Goal: Transaction & Acquisition: Download file/media

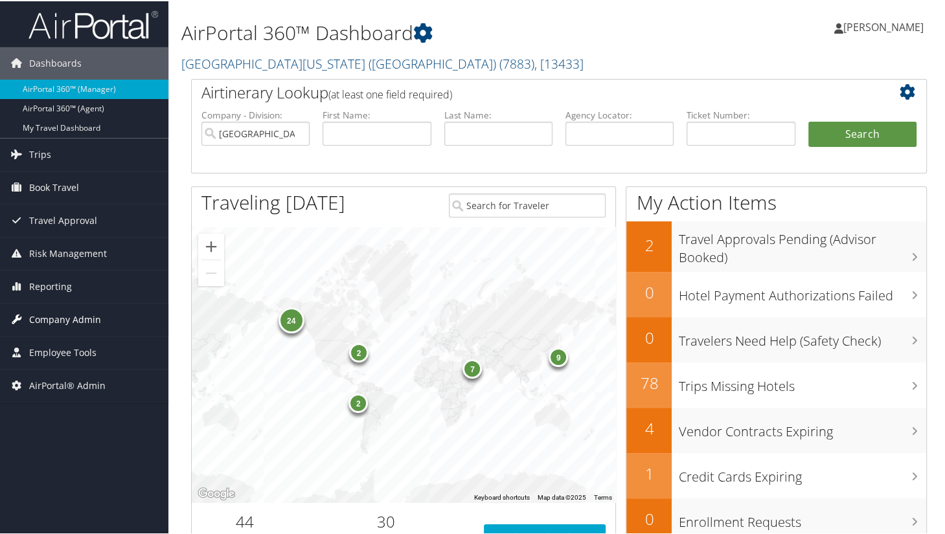
click at [48, 311] on span "Company Admin" at bounding box center [65, 318] width 72 height 32
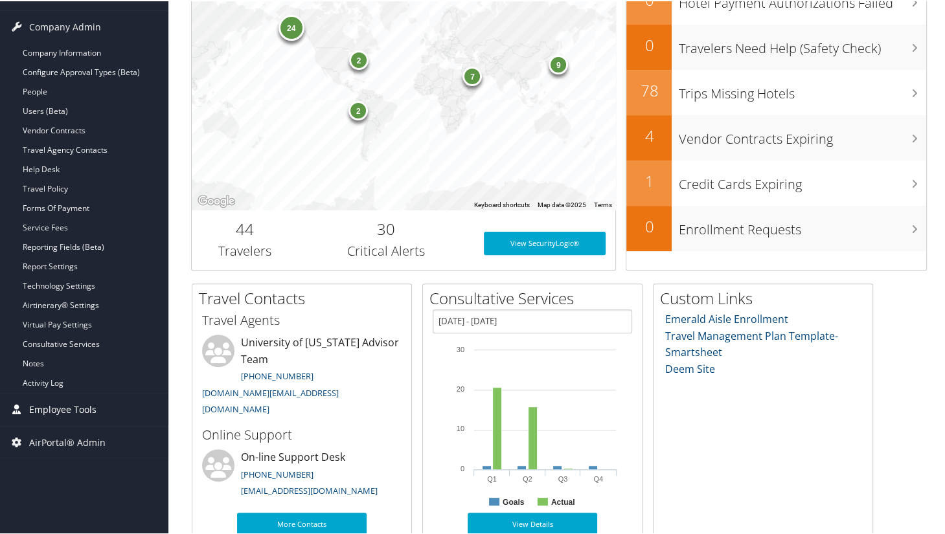
scroll to position [310, 0]
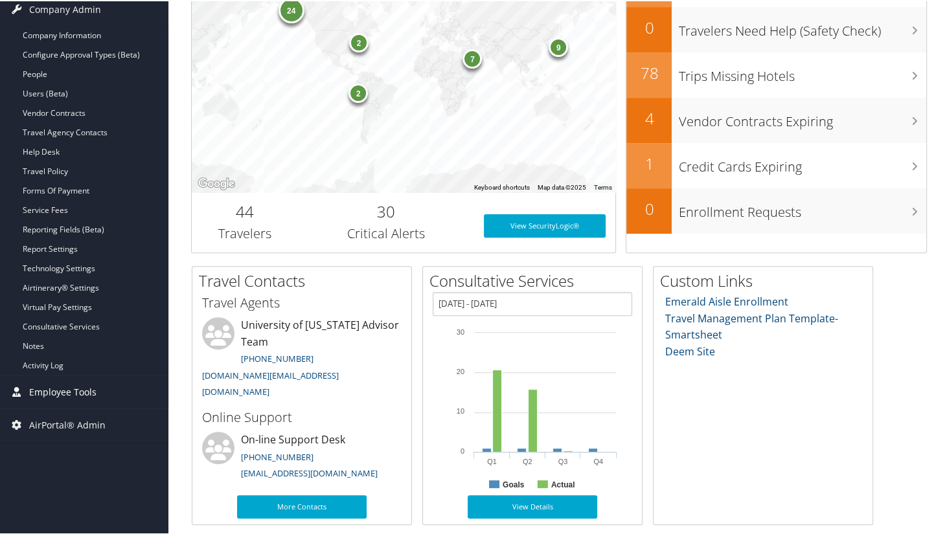
click at [59, 391] on span "Employee Tools" at bounding box center [62, 391] width 67 height 32
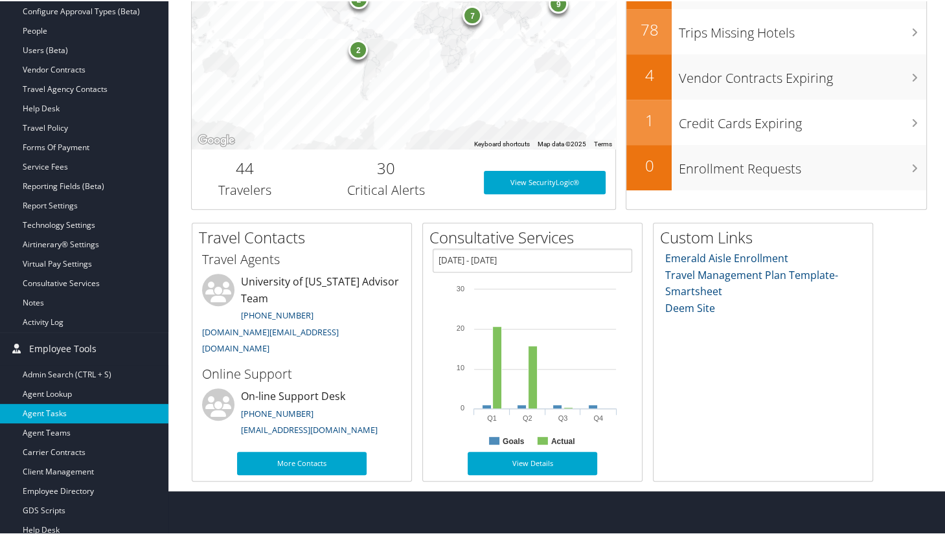
scroll to position [390, 0]
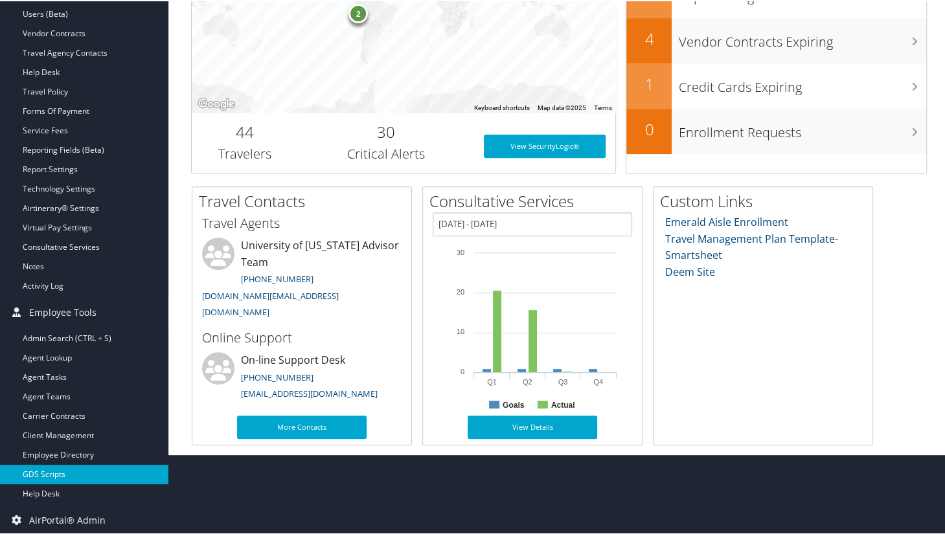
click at [41, 472] on link "GDS Scripts" at bounding box center [84, 473] width 168 height 19
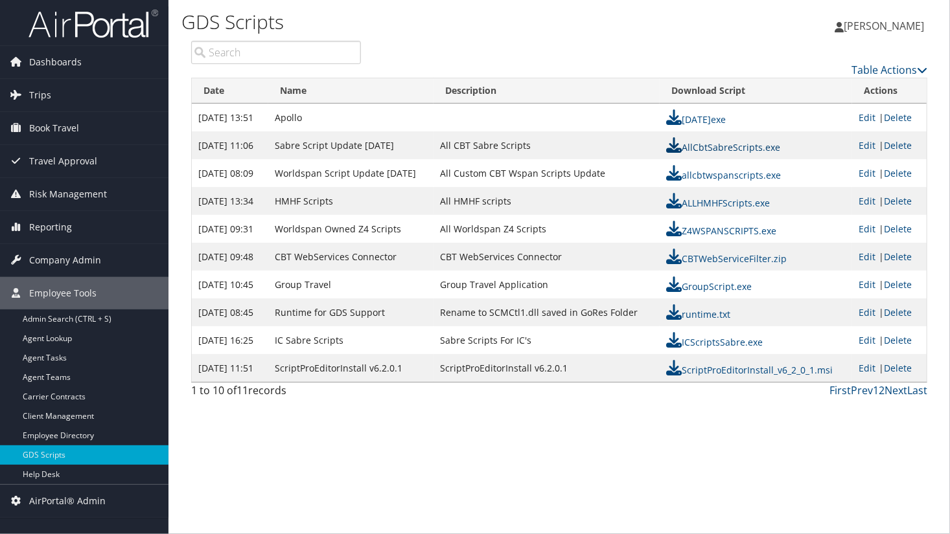
click at [674, 146] on icon at bounding box center [674, 145] width 16 height 16
click at [392, 512] on div "GDS Scripts Sonya Marmolejo Sonya Marmolejo My Settings Travel Agency Contacts …" at bounding box center [558, 267] width 781 height 534
